Goal: Information Seeking & Learning: Check status

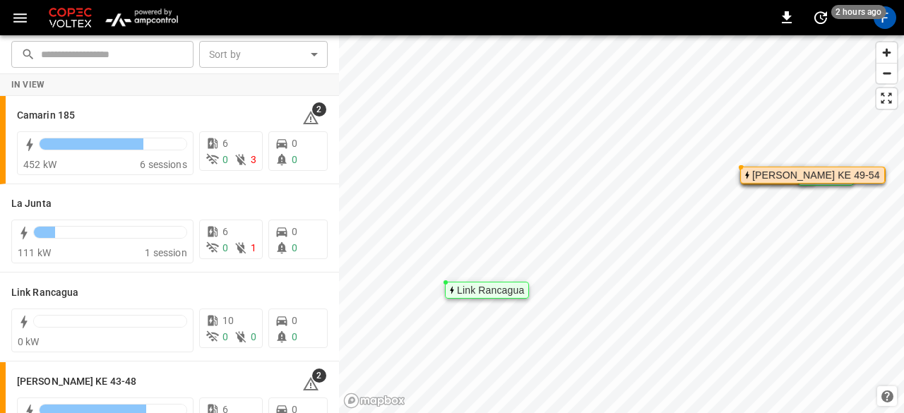
scroll to position [126, 0]
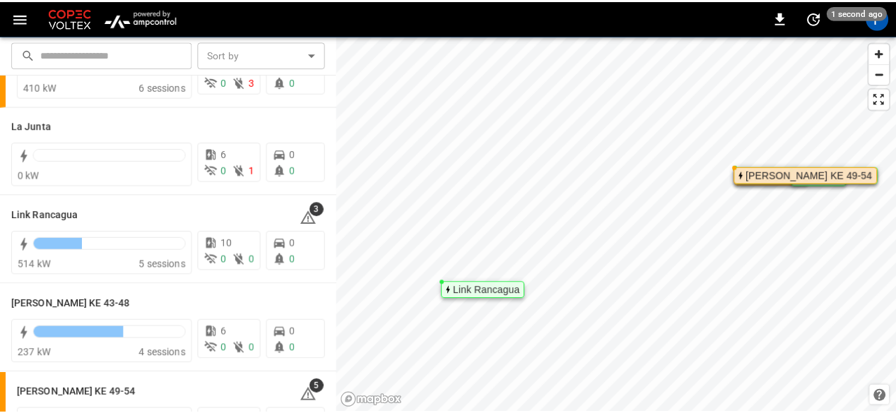
scroll to position [55, 0]
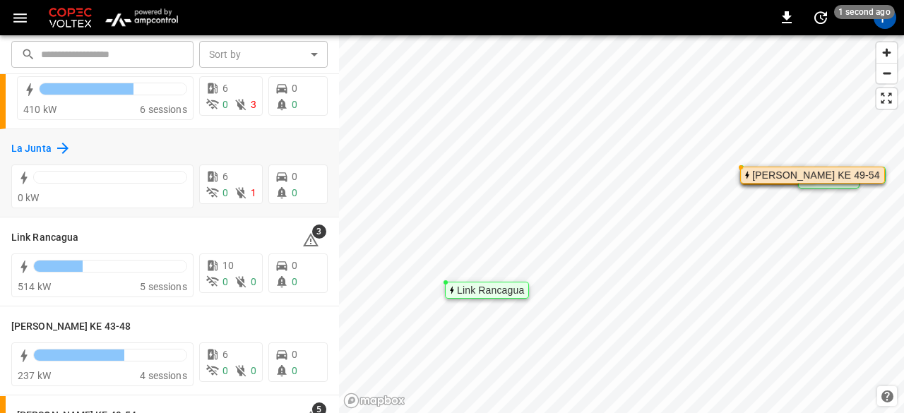
click at [49, 152] on h6 "La Junta" at bounding box center [31, 149] width 40 height 16
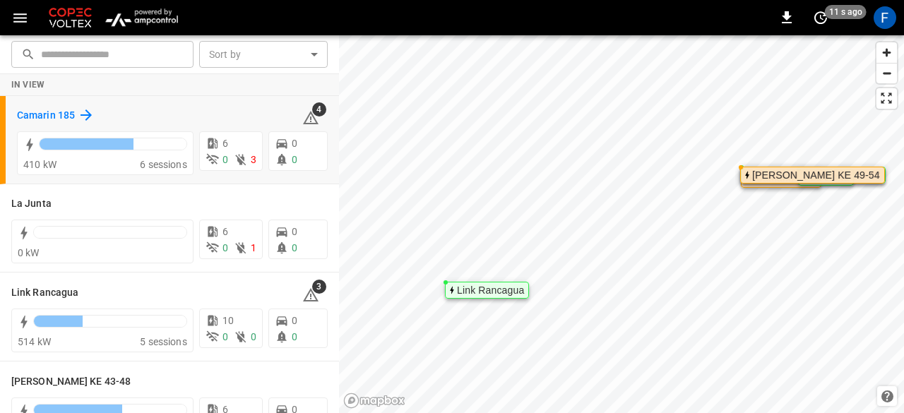
click at [75, 112] on div "Camarin 185" at bounding box center [56, 115] width 78 height 17
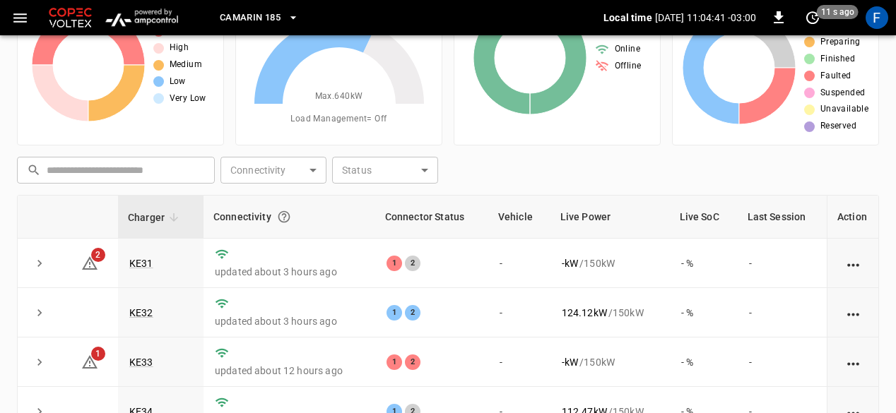
scroll to position [212, 0]
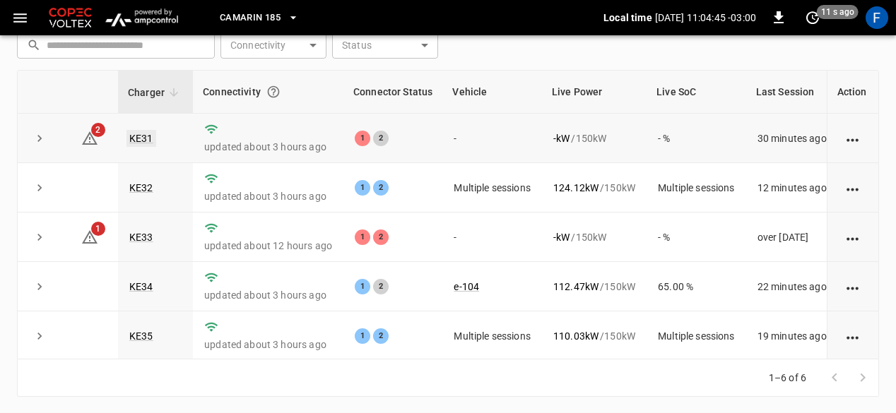
click at [146, 142] on link "KE31" at bounding box center [141, 138] width 30 height 17
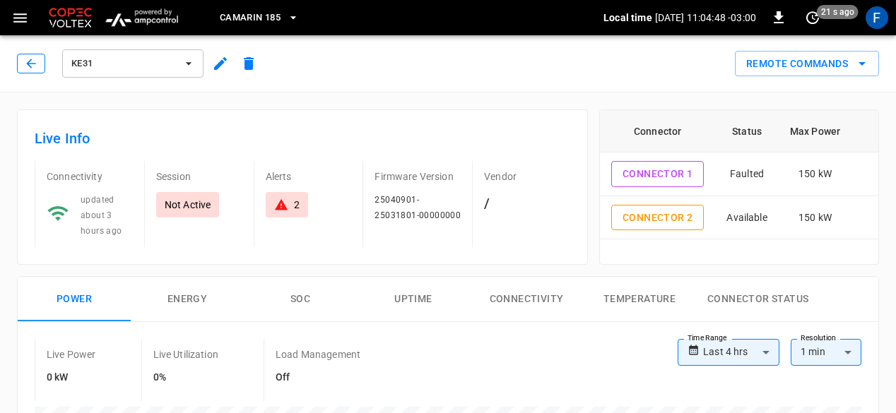
click at [44, 64] on button "button" at bounding box center [31, 64] width 28 height 20
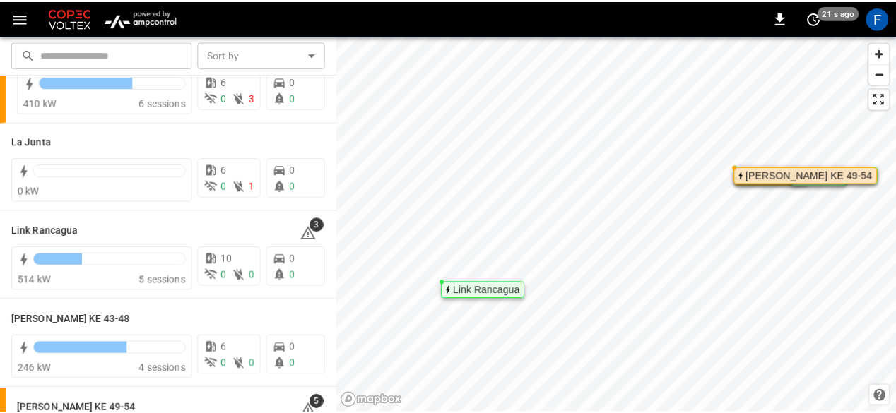
scroll to position [126, 0]
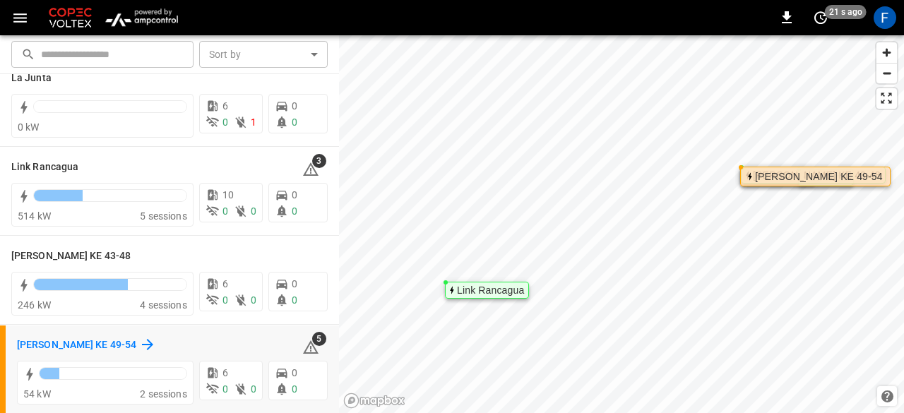
click at [23, 341] on h6 "[PERSON_NAME] KE 49-54" at bounding box center [76, 346] width 119 height 16
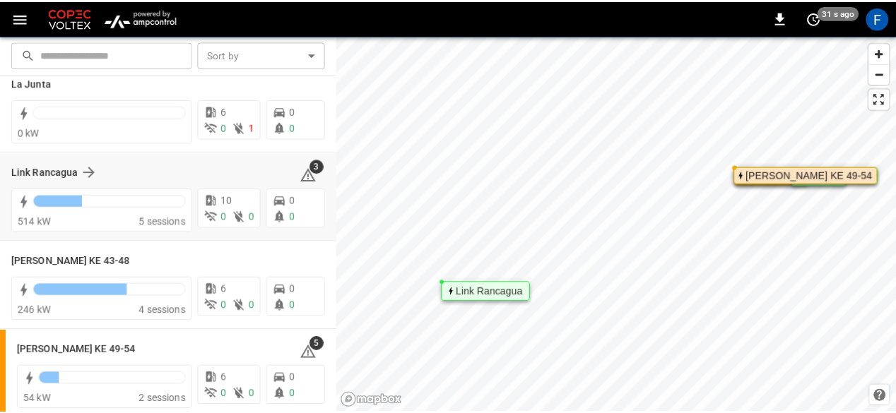
scroll to position [126, 0]
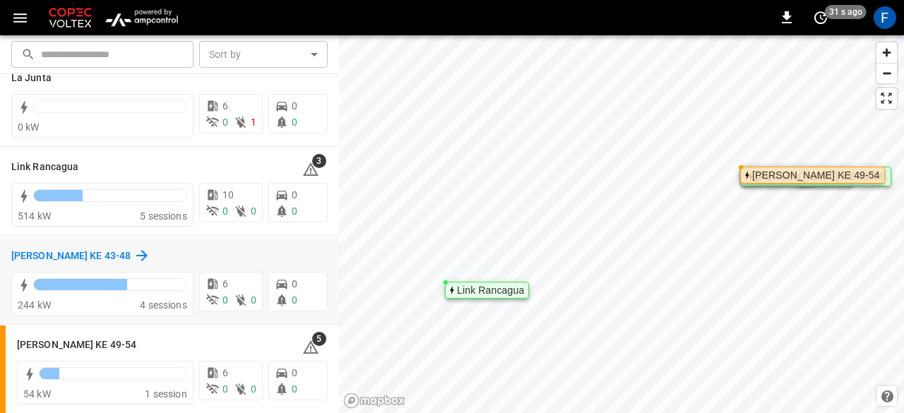
click at [64, 254] on h6 "[PERSON_NAME] KE 43-48" at bounding box center [70, 257] width 119 height 16
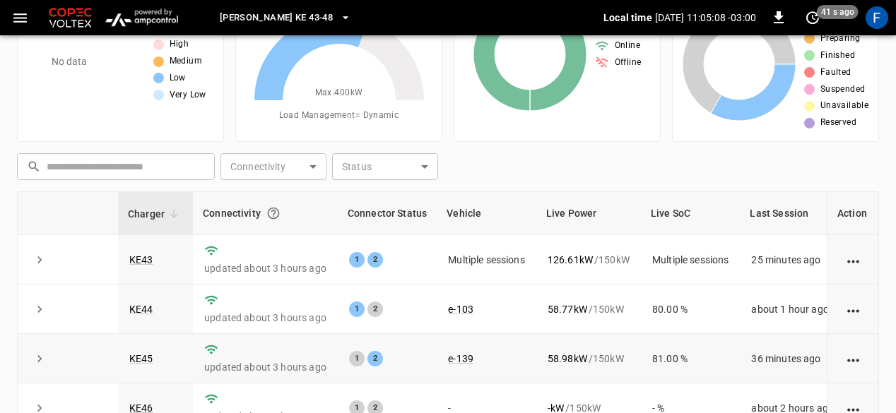
scroll to position [71, 0]
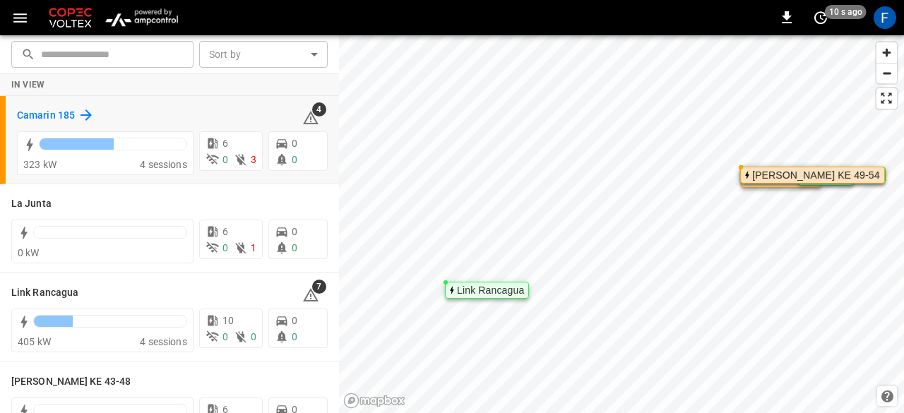
click at [40, 111] on h6 "Camarin 185" at bounding box center [46, 116] width 58 height 16
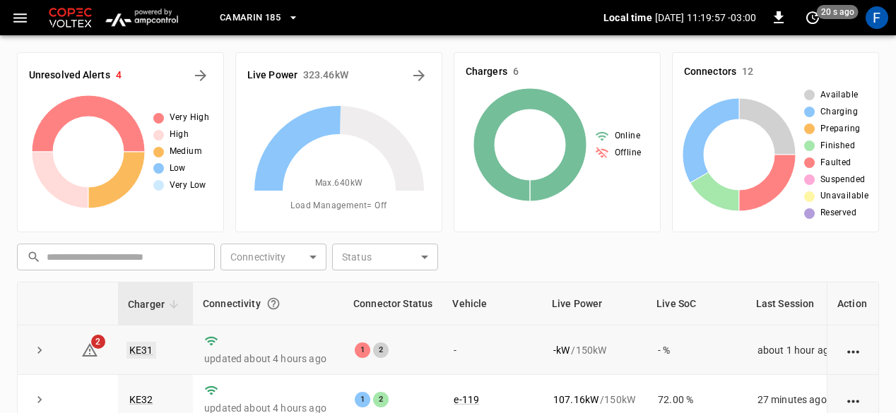
click at [135, 350] on link "KE31" at bounding box center [141, 350] width 30 height 17
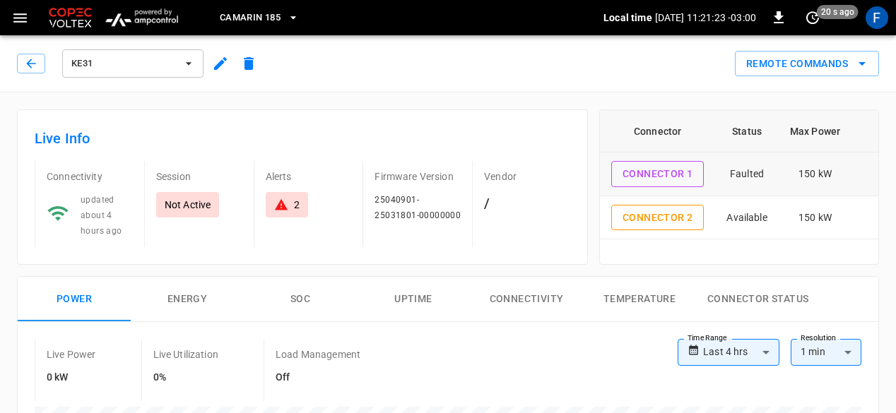
click at [736, 174] on td "Faulted" at bounding box center [746, 175] width 63 height 44
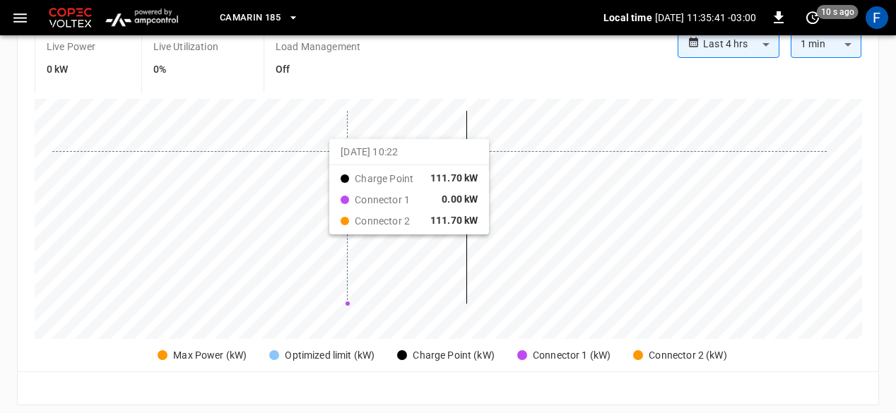
scroll to position [353, 0]
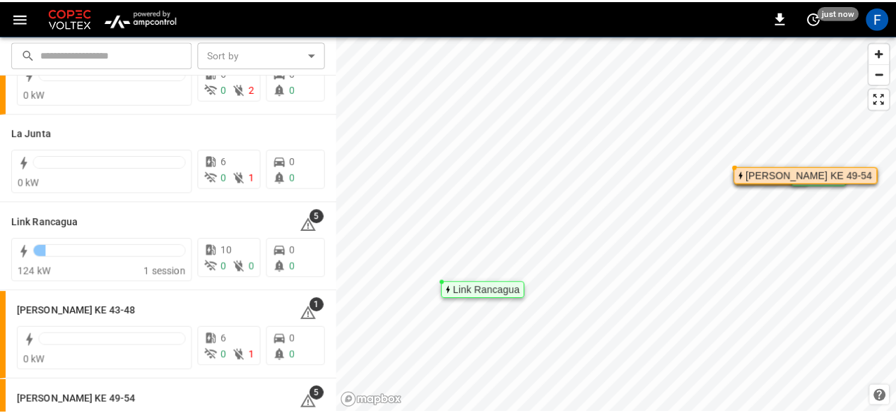
scroll to position [126, 0]
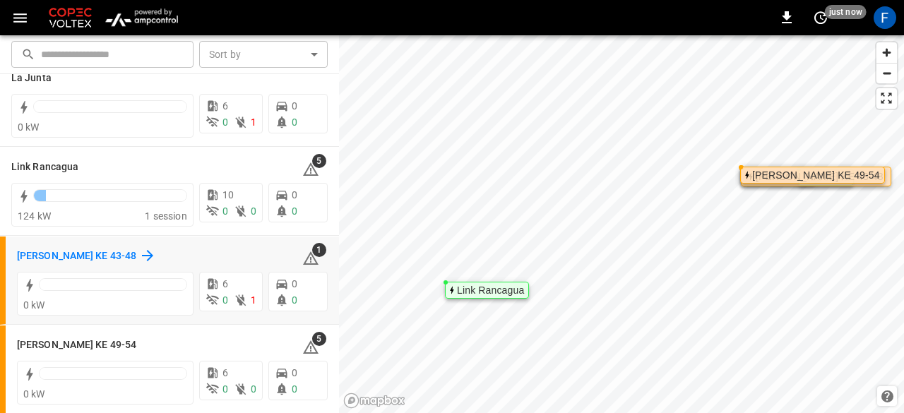
click at [33, 249] on h6 "[PERSON_NAME] KE 43-48" at bounding box center [76, 257] width 119 height 16
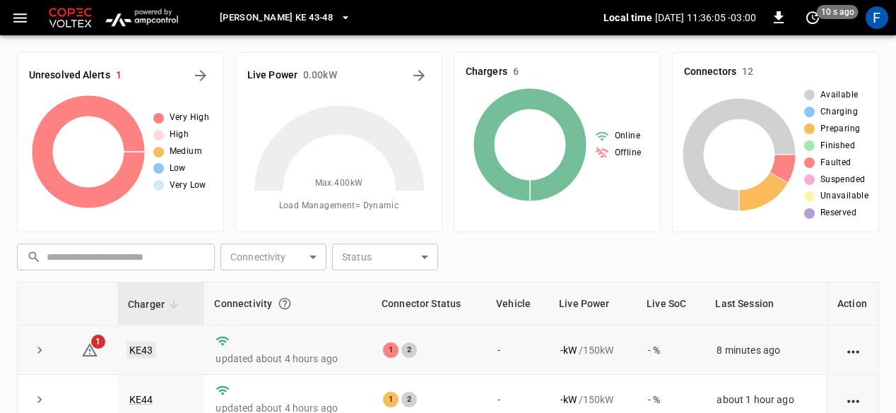
click at [148, 347] on link "KE43" at bounding box center [141, 350] width 30 height 17
